Goal: Information Seeking & Learning: Find specific page/section

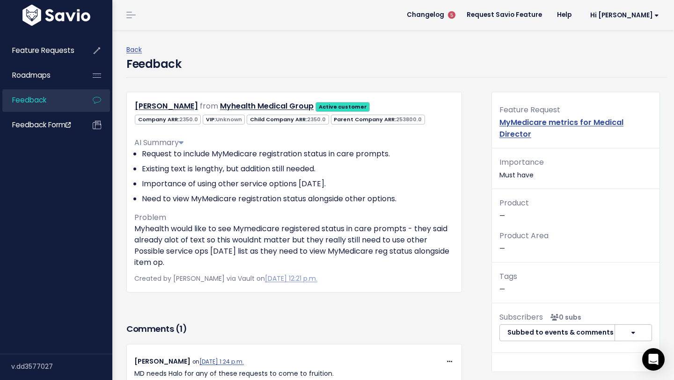
click at [51, 104] on link "Feedback" at bounding box center [39, 100] width 75 height 22
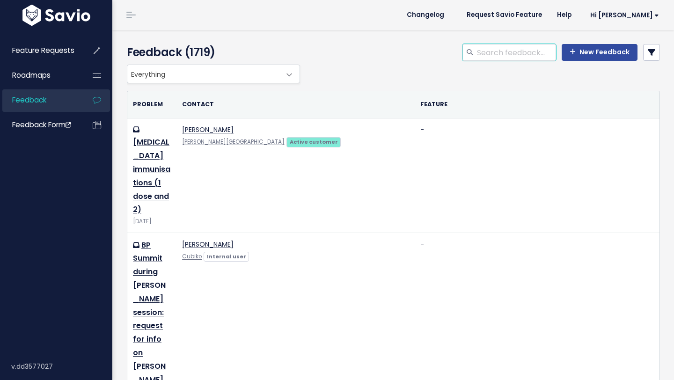
click at [528, 52] on input "search" at bounding box center [516, 52] width 80 height 17
type input "[PERSON_NAME]"
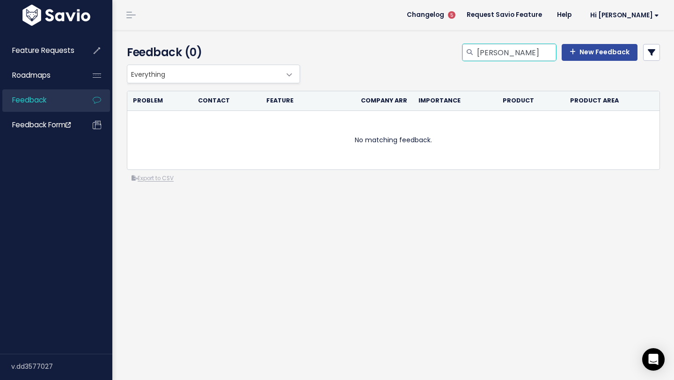
drag, startPoint x: 532, startPoint y: 49, endPoint x: 471, endPoint y: 51, distance: 61.3
click at [471, 51] on div "[PERSON_NAME]" at bounding box center [509, 52] width 94 height 17
paste input "[PERSON_NAME][EMAIL_ADDRESS][DOMAIN_NAME]"
type input "[PERSON_NAME][EMAIL_ADDRESS][DOMAIN_NAME]"
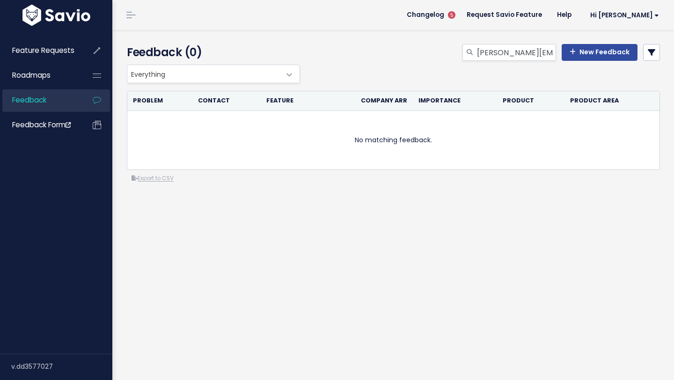
click at [29, 104] on span "Feedback" at bounding box center [29, 100] width 34 height 10
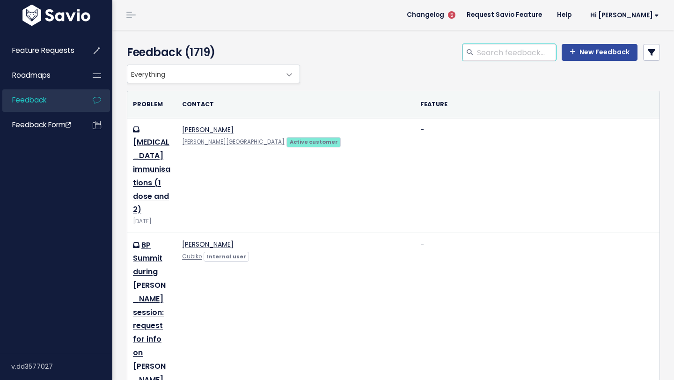
click at [523, 52] on input "search" at bounding box center [516, 52] width 80 height 17
type input "Medicare"
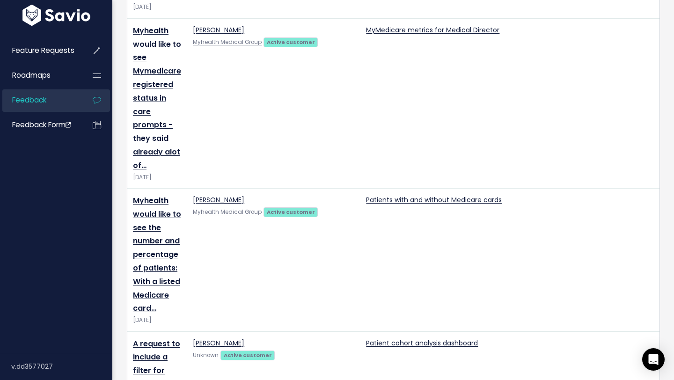
scroll to position [1756, 0]
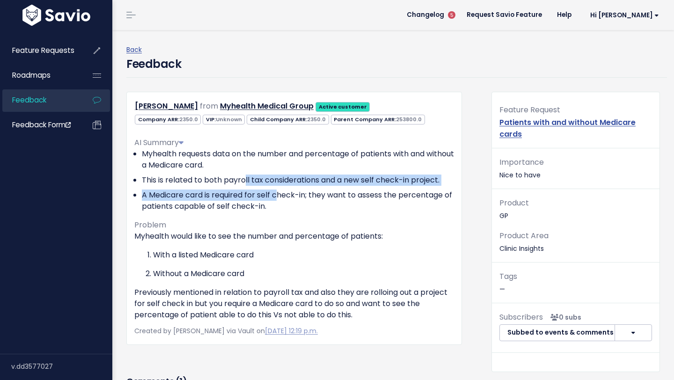
drag, startPoint x: 245, startPoint y: 176, endPoint x: 280, endPoint y: 194, distance: 39.3
click at [280, 195] on ul "Myhealth requests data on the number and percentage of patients with and withou…" at bounding box center [294, 180] width 320 height 64
click at [280, 194] on li "A Medicare card is required for self check-in; they want to assess the percenta…" at bounding box center [298, 200] width 312 height 22
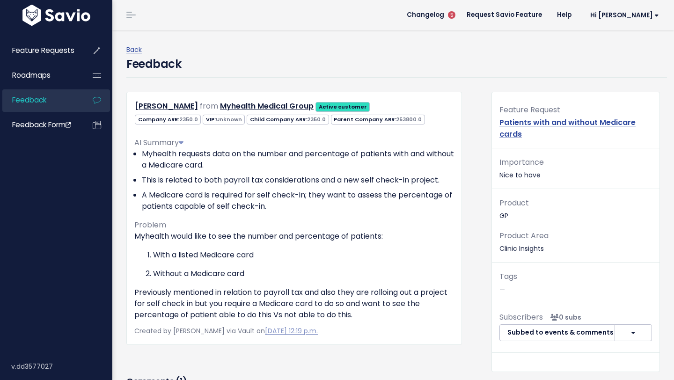
click at [287, 257] on p "With a listed Medicare card" at bounding box center [303, 254] width 301 height 11
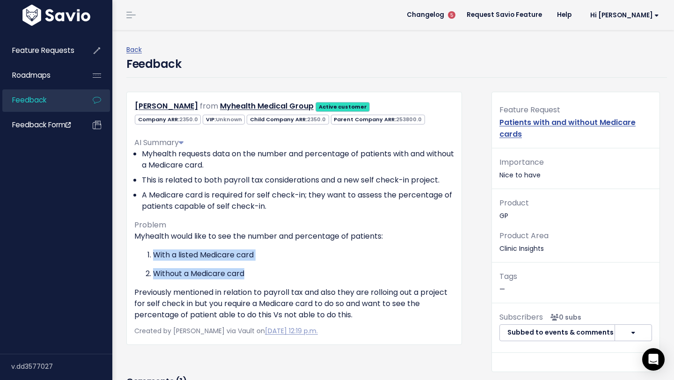
drag, startPoint x: 279, startPoint y: 273, endPoint x: 223, endPoint y: 240, distance: 65.4
click at [223, 240] on div "Myhealth would like to see the number and percentage of patients: With a listed…" at bounding box center [294, 276] width 320 height 90
click at [278, 266] on ol "With a listed Medicare card Without a Medicare card" at bounding box center [294, 264] width 320 height 30
click at [379, 271] on p "Without a Medicare card" at bounding box center [303, 273] width 301 height 11
drag, startPoint x: 212, startPoint y: 238, endPoint x: 252, endPoint y: 276, distance: 54.6
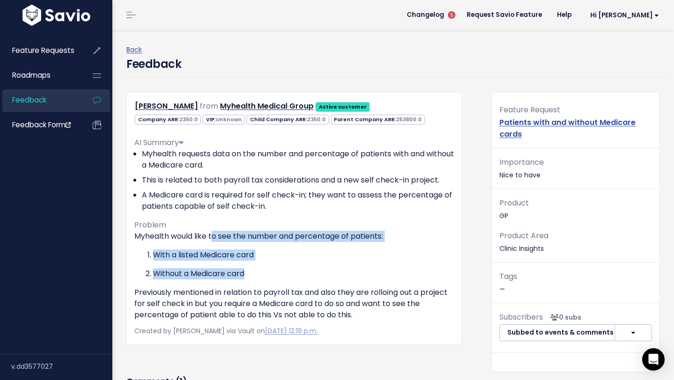
click at [252, 276] on div "Myhealth would like to see the number and percentage of patients: With a listed…" at bounding box center [294, 276] width 320 height 90
click at [252, 276] on p "Without a Medicare card" at bounding box center [303, 273] width 301 height 11
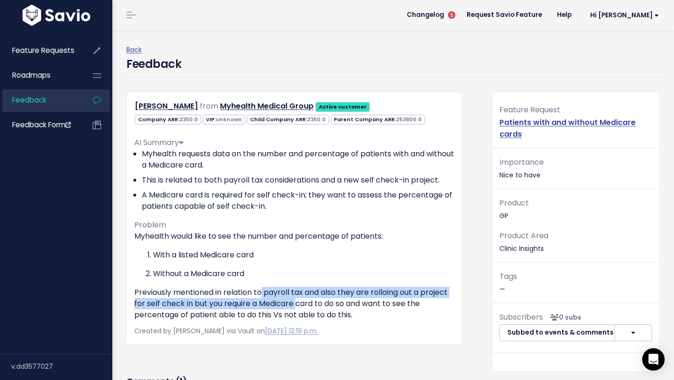
drag, startPoint x: 262, startPoint y: 293, endPoint x: 299, endPoint y: 307, distance: 39.5
click at [299, 307] on p "Previously mentioned in relation to payroll tax and also they are rolloing out …" at bounding box center [294, 304] width 320 height 34
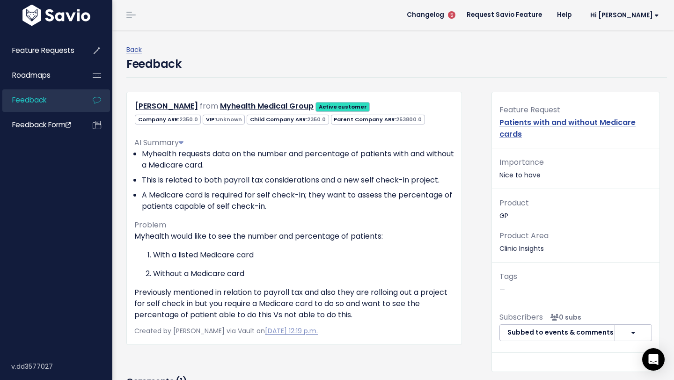
click at [306, 309] on p "Previously mentioned in relation to payroll tax and also they are rolloing out …" at bounding box center [294, 304] width 320 height 34
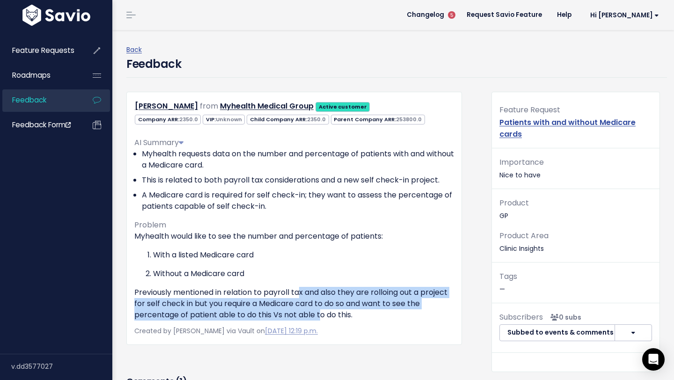
drag, startPoint x: 301, startPoint y: 298, endPoint x: 320, endPoint y: 313, distance: 24.6
click at [320, 313] on p "Previously mentioned in relation to payroll tax and also they are rolloing out …" at bounding box center [294, 304] width 320 height 34
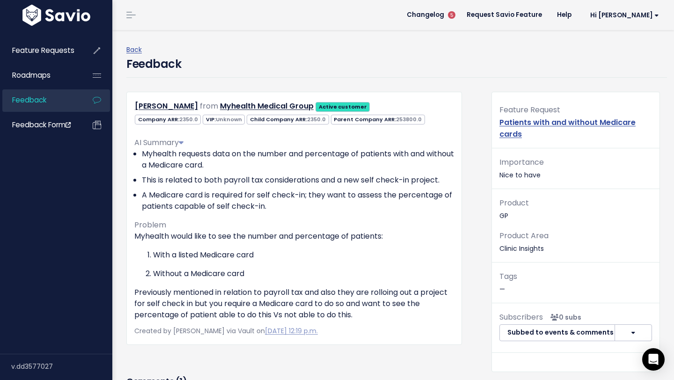
click at [363, 314] on p "Previously mentioned in relation to payroll tax and also they are rolloing out …" at bounding box center [294, 304] width 320 height 34
click at [184, 105] on link "[PERSON_NAME]" at bounding box center [166, 106] width 63 height 11
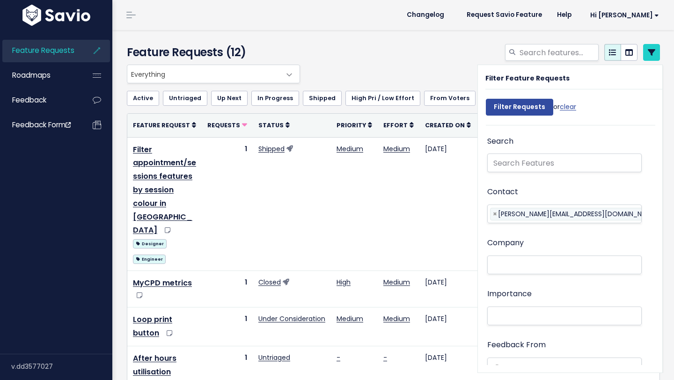
select select
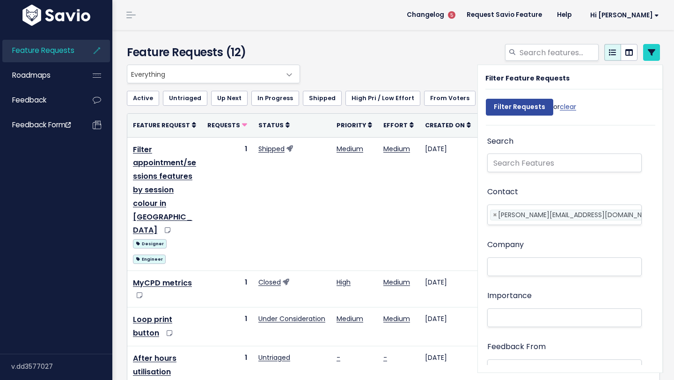
click at [422, 48] on div at bounding box center [484, 54] width 365 height 21
click at [420, 48] on div at bounding box center [484, 54] width 365 height 21
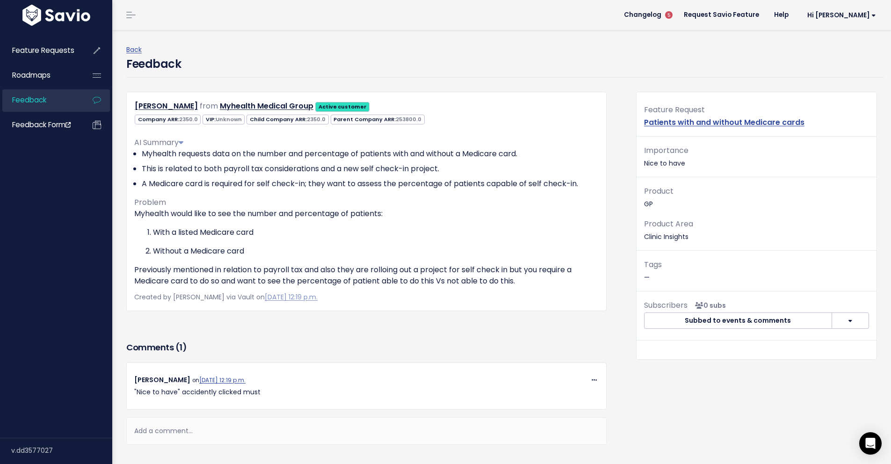
click at [304, 149] on li "Myhealth requests data on the number and percentage of patients with and withou…" at bounding box center [370, 153] width 457 height 11
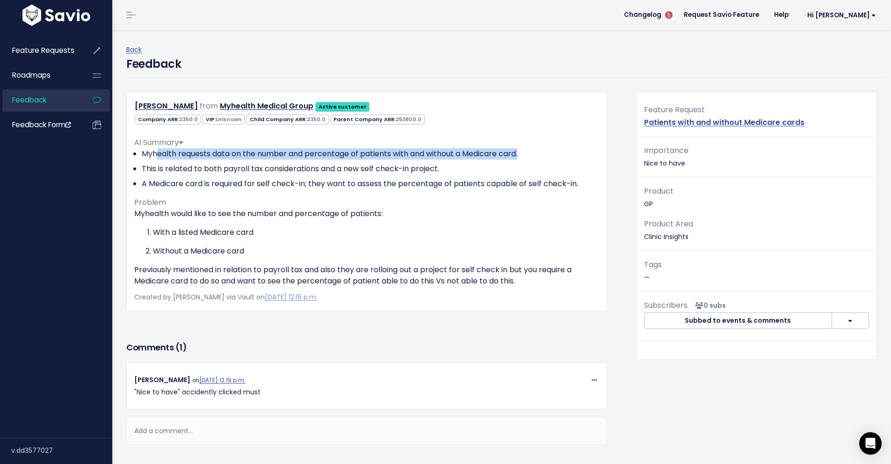
drag, startPoint x: 159, startPoint y: 156, endPoint x: 554, endPoint y: 158, distance: 395.3
click at [554, 158] on li "Myhealth requests data on the number and percentage of patients with and withou…" at bounding box center [370, 153] width 457 height 11
click at [546, 157] on li "Myhealth requests data on the number and percentage of patients with and withou…" at bounding box center [370, 153] width 457 height 11
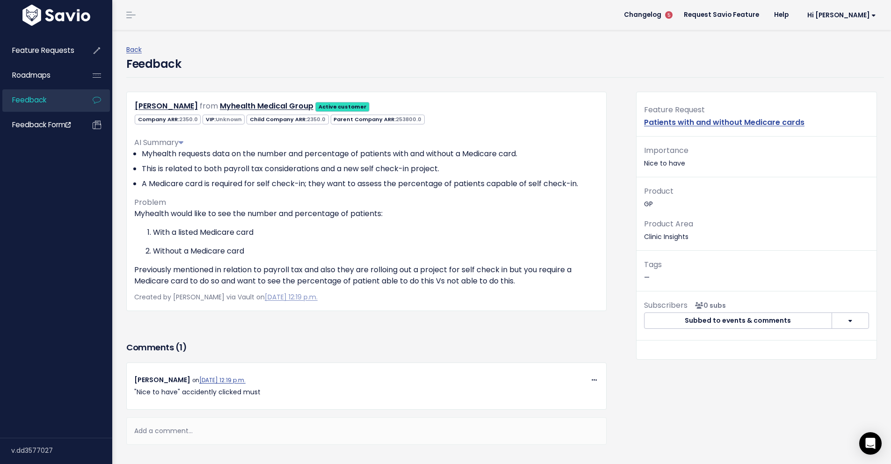
click at [437, 159] on li "Myhealth requests data on the number and percentage of patients with and withou…" at bounding box center [370, 153] width 457 height 11
drag, startPoint x: 408, startPoint y: 167, endPoint x: 263, endPoint y: 169, distance: 145.1
click at [263, 169] on li "This is related to both payroll tax considerations and a new self check-in proj…" at bounding box center [370, 168] width 457 height 11
click at [222, 180] on li "A Medicare card is required for self check-in; they want to assess the percenta…" at bounding box center [370, 183] width 457 height 11
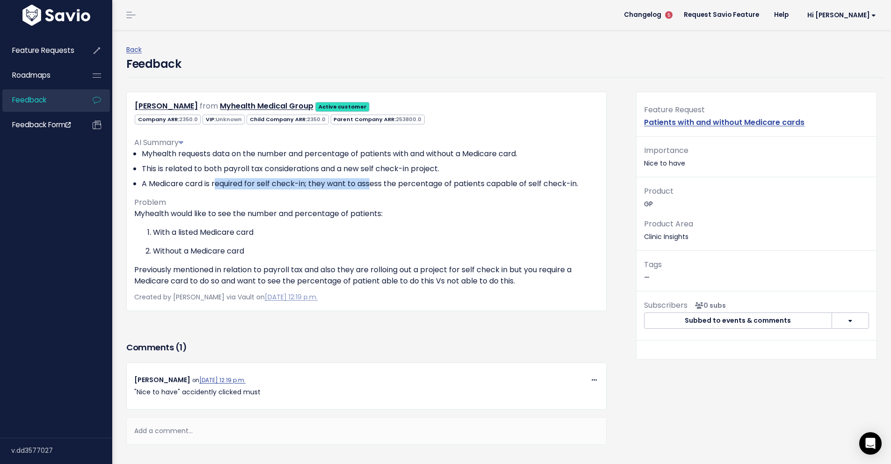
drag, startPoint x: 218, startPoint y: 182, endPoint x: 371, endPoint y: 183, distance: 153.0
click at [371, 183] on li "A Medicare card is required for self check-in; they want to assess the percenta…" at bounding box center [370, 183] width 457 height 11
click at [370, 183] on li "A Medicare card is required for self check-in; they want to assess the percenta…" at bounding box center [370, 183] width 457 height 11
click at [324, 185] on li "A Medicare card is required for self check-in; they want to assess the percenta…" at bounding box center [370, 183] width 457 height 11
drag, startPoint x: 323, startPoint y: 185, endPoint x: 493, endPoint y: 185, distance: 169.8
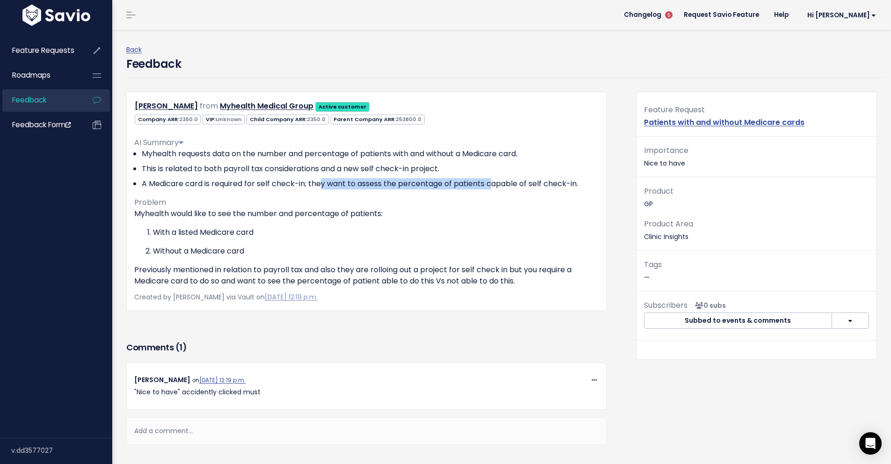
click at [493, 185] on li "A Medicare card is required for self check-in; they want to assess the percenta…" at bounding box center [370, 183] width 457 height 11
click at [478, 191] on div "AI Summary Myhealth requests data on the number and percentage of patients with…" at bounding box center [366, 208] width 465 height 157
click at [589, 81] on div "Back Feedback" at bounding box center [505, 61] width 758 height 62
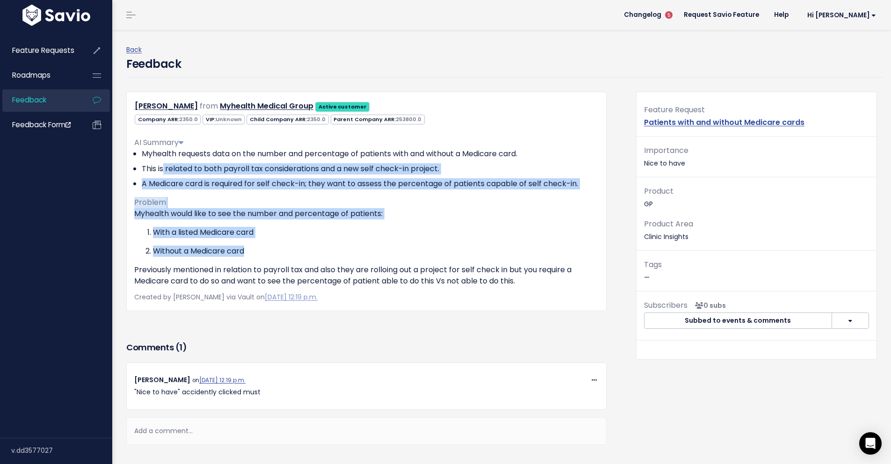
drag, startPoint x: 163, startPoint y: 167, endPoint x: 345, endPoint y: 251, distance: 201.2
click at [345, 251] on div "AI Summary Myhealth requests data on the number and percentage of patients with…" at bounding box center [366, 208] width 465 height 157
click at [344, 251] on p "Without a Medicare card" at bounding box center [376, 251] width 446 height 11
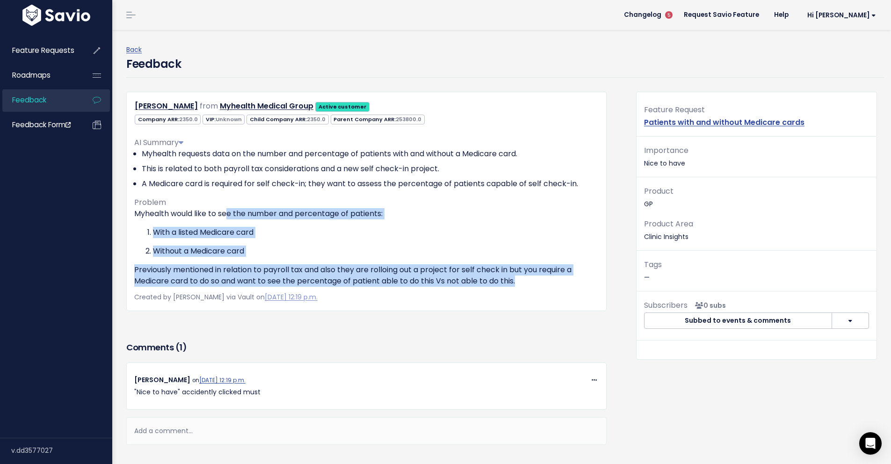
drag, startPoint x: 228, startPoint y: 214, endPoint x: 538, endPoint y: 282, distance: 317.4
click at [538, 282] on div "Myhealth would like to see the number and percentage of patients: With a listed…" at bounding box center [366, 247] width 465 height 79
click at [538, 281] on p "Previously mentioned in relation to payroll tax and also they are rolloing out …" at bounding box center [366, 275] width 465 height 22
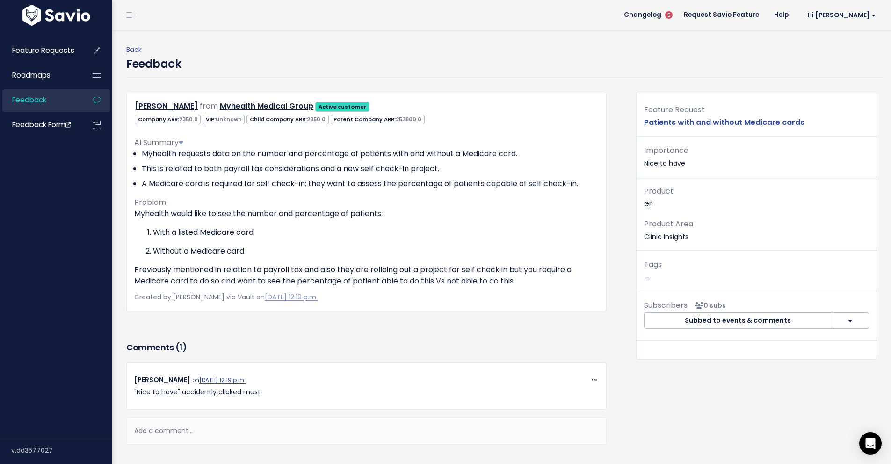
click at [537, 279] on p "Previously mentioned in relation to payroll tax and also they are rolloing out …" at bounding box center [366, 275] width 465 height 22
click at [674, 120] on link "Patients with and without Medicare cards" at bounding box center [724, 122] width 160 height 11
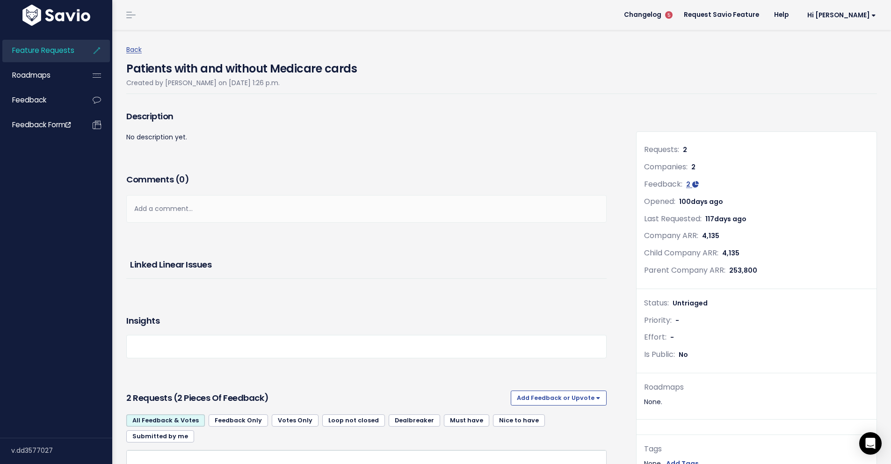
click at [453, 97] on div "Back Patients with and without Medicare cards Created by [PERSON_NAME] on [DATE…" at bounding box center [505, 69] width 758 height 78
click at [36, 102] on span "Feedback" at bounding box center [29, 100] width 34 height 10
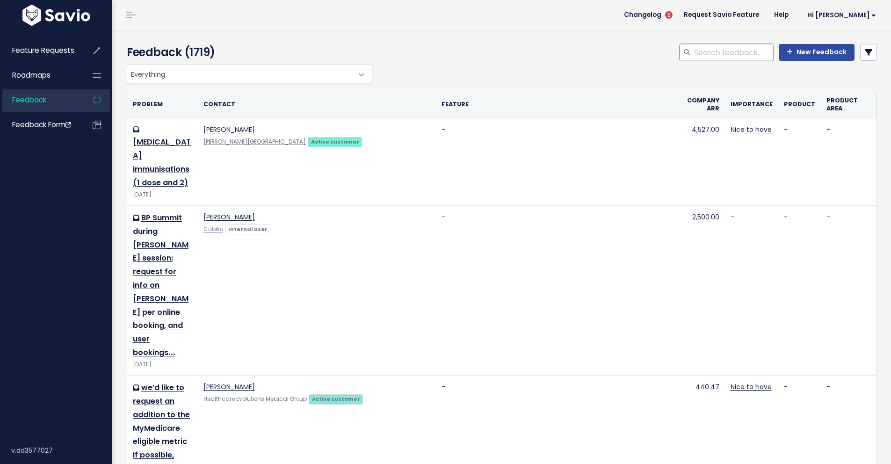
click at [698, 57] on input "search" at bounding box center [733, 52] width 80 height 17
type input "Medicare card"
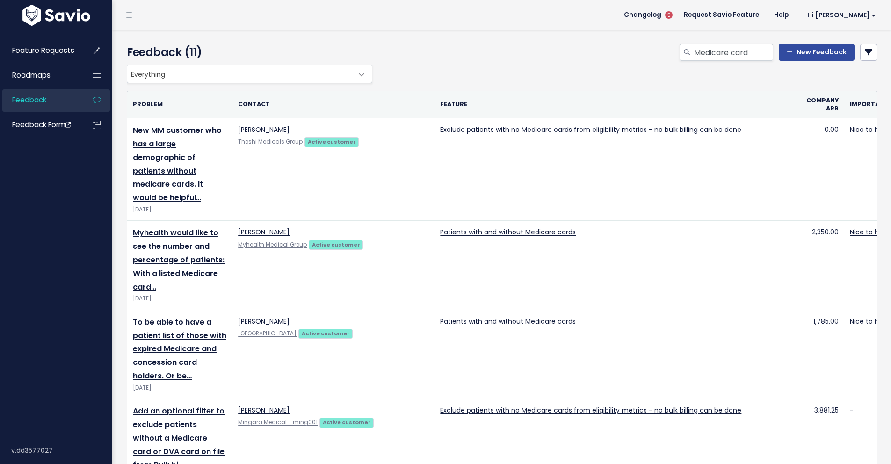
click at [528, 74] on div "Everything Any Product: Any Product Area Any Product: No Product Area No Produc…" at bounding box center [499, 74] width 750 height 19
click at [505, 56] on div "Medicare card New Feedback" at bounding box center [630, 54] width 510 height 21
